Goal: Task Accomplishment & Management: Use online tool/utility

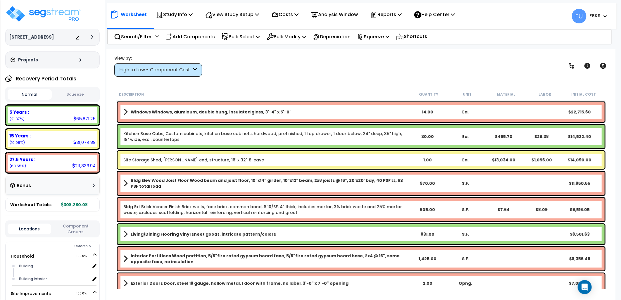
scroll to position [53, 0]
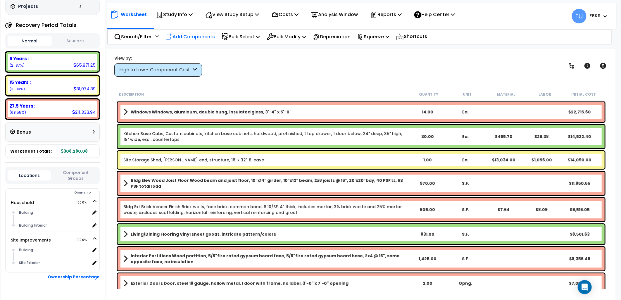
click at [191, 36] on p "Add Components" at bounding box center [189, 37] width 49 height 8
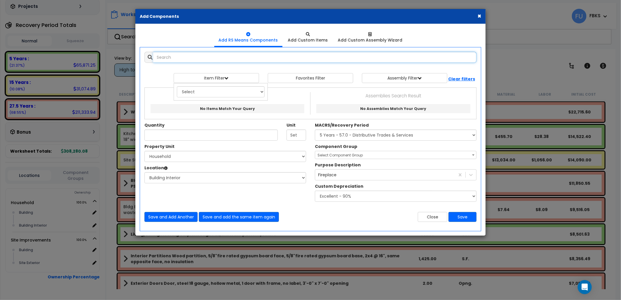
select select
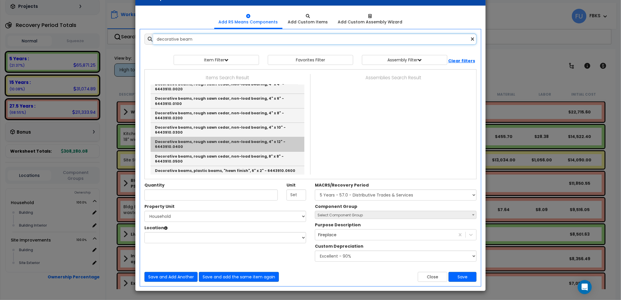
scroll to position [0, 0]
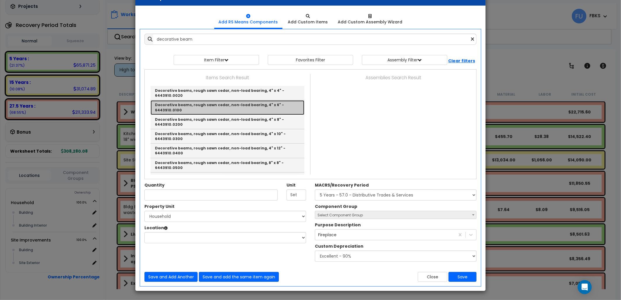
click at [234, 110] on link "Decorative beams, rough sawn cedar, non-load bearing, 4" x 6" - 6443910.0100" at bounding box center [228, 107] width 154 height 14
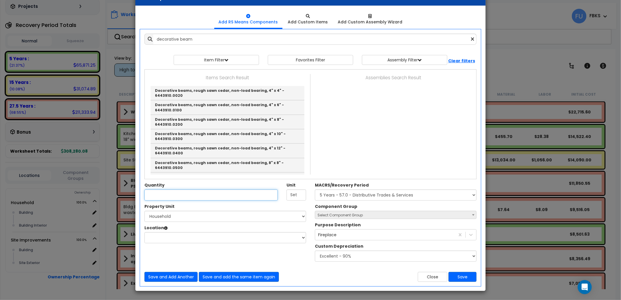
type input "Decorative beams, rough sawn cedar, non-load bearing, 4" x 6" - 6443910.0100"
type input "L.F."
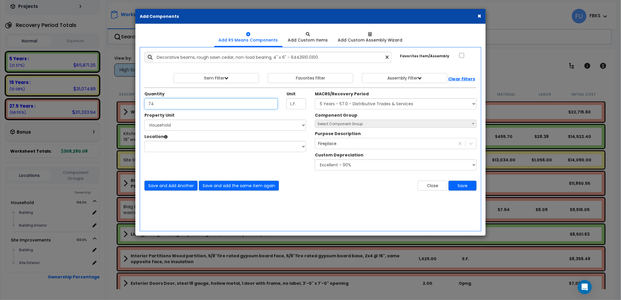
type input "74"
drag, startPoint x: 170, startPoint y: 124, endPoint x: 170, endPoint y: 127, distance: 3.8
click at [170, 124] on select "Select Household Site Improvements" at bounding box center [225, 125] width 162 height 11
select select "173298"
click at [144, 120] on select "Select Household Site Improvements" at bounding box center [225, 125] width 162 height 11
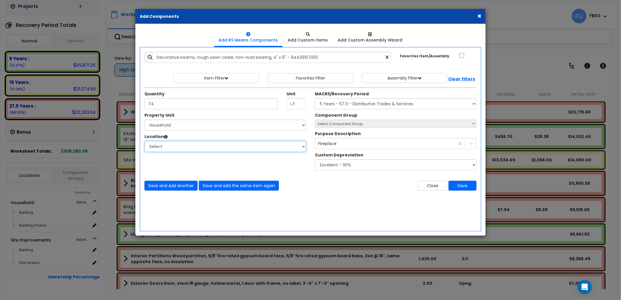
click at [176, 148] on select "Select Building Building Interior Add Additional Location" at bounding box center [225, 146] width 162 height 11
select select "461"
click at [144, 141] on select "Select Building Building Interior Add Additional Location" at bounding box center [225, 146] width 162 height 11
click at [340, 143] on div "Fireplace" at bounding box center [385, 143] width 140 height 9
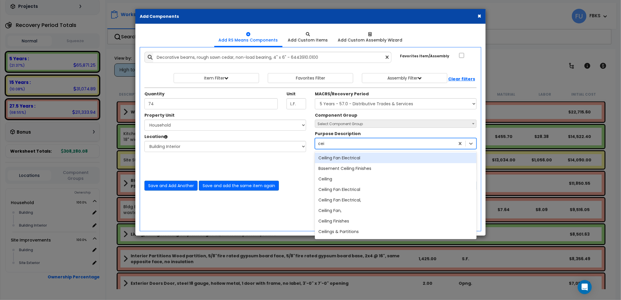
type input "ceil"
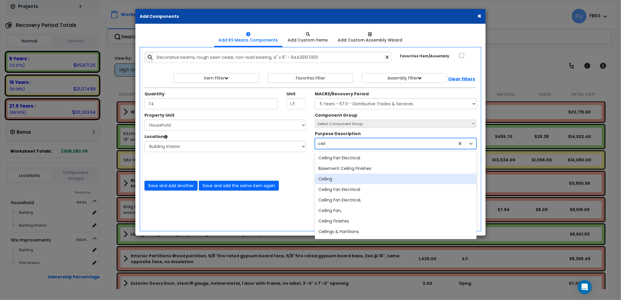
click at [338, 179] on div "Ceiling" at bounding box center [396, 179] width 162 height 11
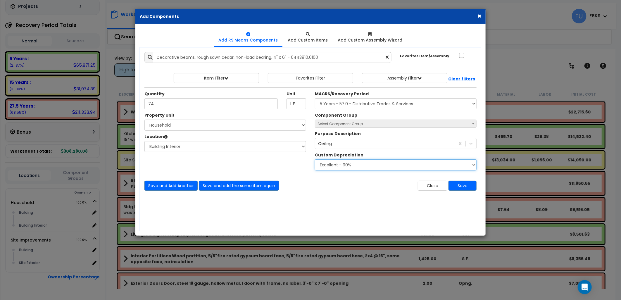
click at [376, 164] on select "None - Replacement Cost New Excellent - 90% Good - 75% Fair - 50% Bad - 25% Rep…" at bounding box center [396, 164] width 162 height 11
drag, startPoint x: 382, startPoint y: 167, endPoint x: 381, endPoint y: 171, distance: 3.8
click at [382, 167] on select "None - Replacement Cost New Excellent - 90% Good - 75% Fair - 50% Bad - 25% Rep…" at bounding box center [396, 164] width 162 height 11
select select "0.9"
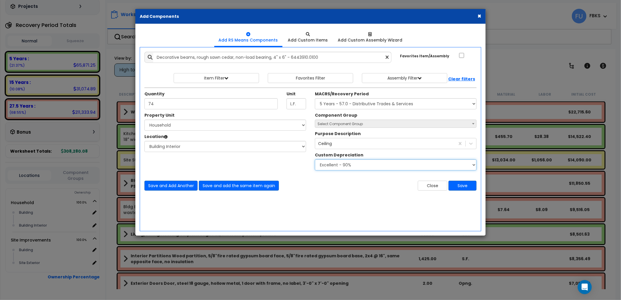
click at [315, 159] on select "None - Replacement Cost New Excellent - 90% Good - 75% Fair - 50% Bad - 25% Rep…" at bounding box center [396, 164] width 162 height 11
click at [400, 195] on div "Add Items Add Assemblies Both 9536629 Select 74" at bounding box center [310, 121] width 341 height 148
click at [466, 185] on button "Save" at bounding box center [462, 186] width 28 height 10
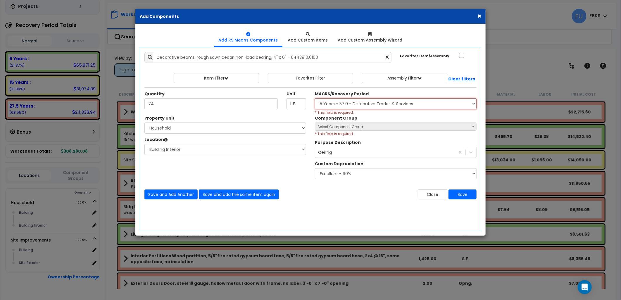
click at [360, 101] on select "Select MACRS/Recovery Period 5 Years - 57.0 - Distributive Trades & Services 5 …" at bounding box center [396, 103] width 162 height 11
select select "3665"
click at [315, 98] on select "Select MACRS/Recovery Period 5 Years - 57.0 - Distributive Trades & Services 5 …" at bounding box center [396, 103] width 162 height 11
click at [401, 103] on select "Select MACRS/Recovery Period 5 Years - 57.0 - Distributive Trades & Services 5 …" at bounding box center [396, 103] width 162 height 11
click at [368, 103] on select "Select MACRS/Recovery Period 5 Years - 57.0 - Distributive Trades & Services 5 …" at bounding box center [396, 103] width 162 height 11
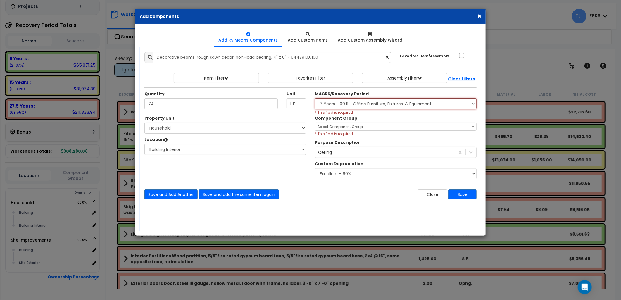
click at [368, 103] on select "Select MACRS/Recovery Period 5 Years - 57.0 - Distributive Trades & Services 5 …" at bounding box center [396, 103] width 162 height 11
click at [359, 123] on span "Select Component Group" at bounding box center [395, 127] width 161 height 8
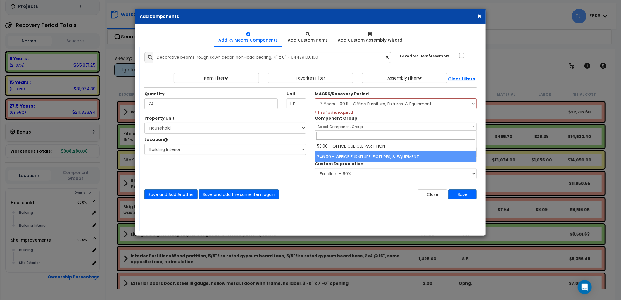
select select "20913"
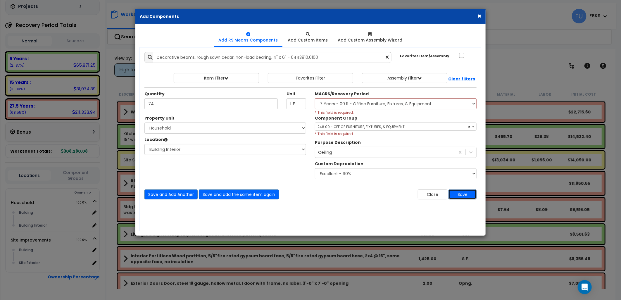
click at [460, 192] on button "Save" at bounding box center [462, 194] width 28 height 10
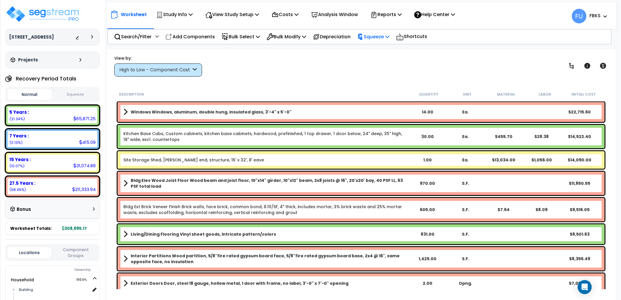
click at [384, 36] on p "Squeeze" at bounding box center [373, 37] width 32 height 8
click at [385, 53] on link "Squeeze" at bounding box center [383, 50] width 58 height 12
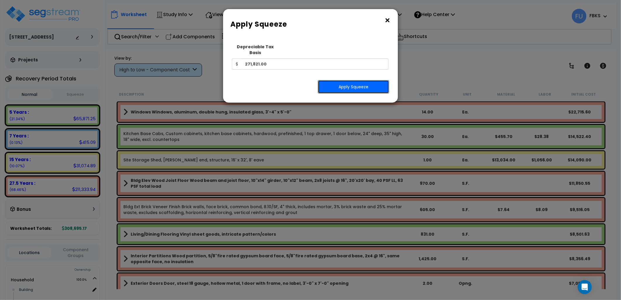
click at [344, 80] on button "Apply Squeeze" at bounding box center [353, 86] width 71 height 13
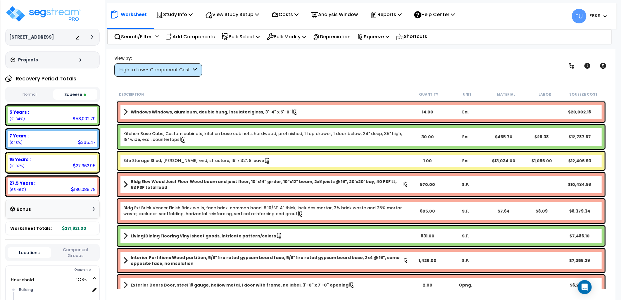
click at [77, 93] on button "Squeeze" at bounding box center [75, 94] width 44 height 11
click at [26, 98] on button "Normal" at bounding box center [30, 94] width 44 height 10
click at [78, 95] on button "Squeeze" at bounding box center [75, 94] width 44 height 10
click at [92, 37] on icon at bounding box center [92, 37] width 2 height 4
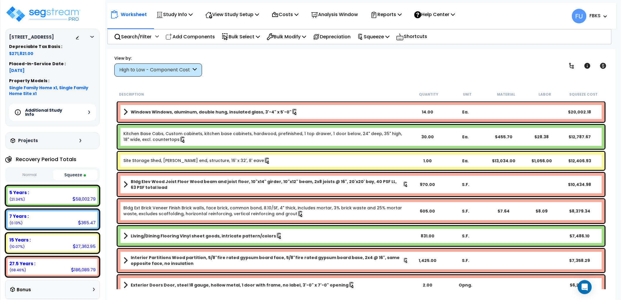
click at [92, 37] on icon at bounding box center [92, 37] width 4 height 2
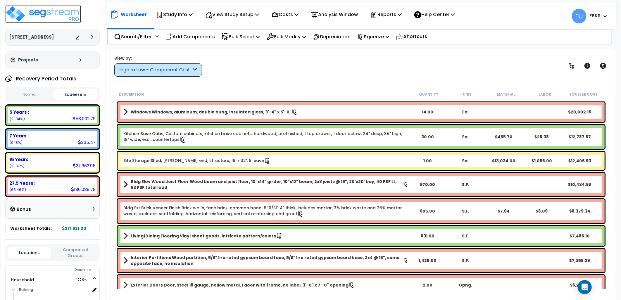
click at [71, 16] on img at bounding box center [43, 14] width 76 height 18
